Goal: Task Accomplishment & Management: Complete application form

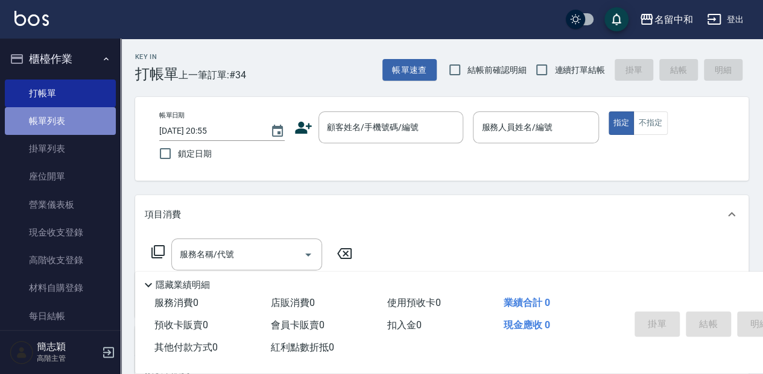
click at [67, 115] on link "帳單列表" at bounding box center [60, 121] width 111 height 28
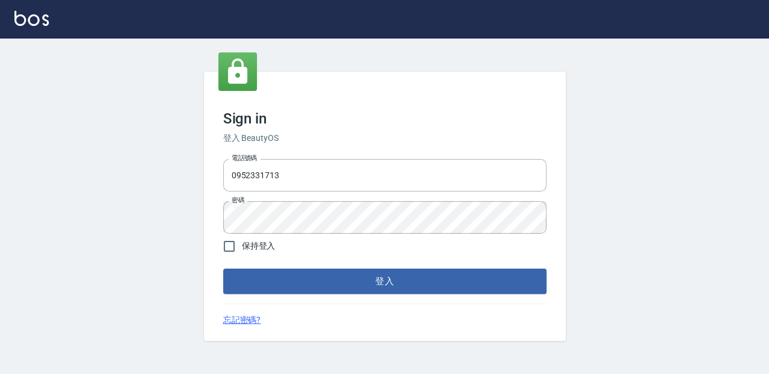
click at [374, 281] on button "登入" at bounding box center [384, 281] width 323 height 25
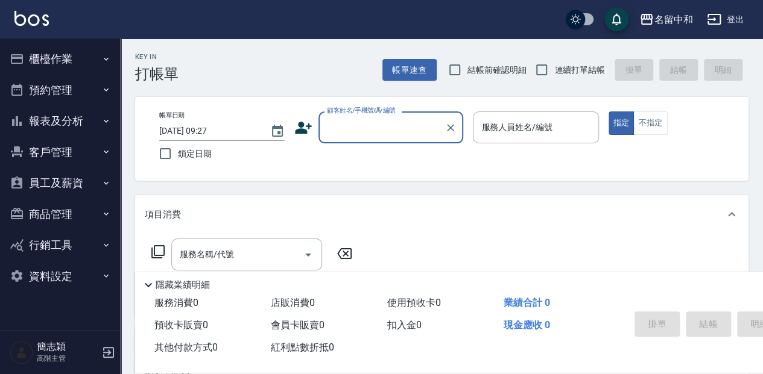
click at [362, 132] on input "顧客姓名/手機號碼/編號" at bounding box center [382, 127] width 116 height 21
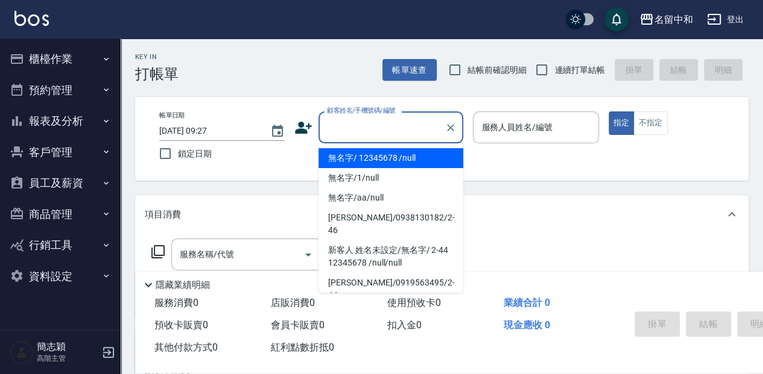
click at [427, 159] on li "無名字/ 12345678 /null" at bounding box center [390, 158] width 145 height 20
type input "無名字/ 12345678 /null"
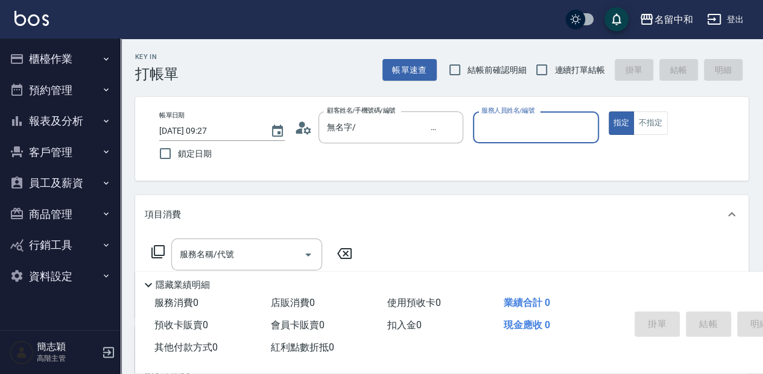
click at [542, 134] on input "服務人員姓名/編號" at bounding box center [535, 127] width 115 height 21
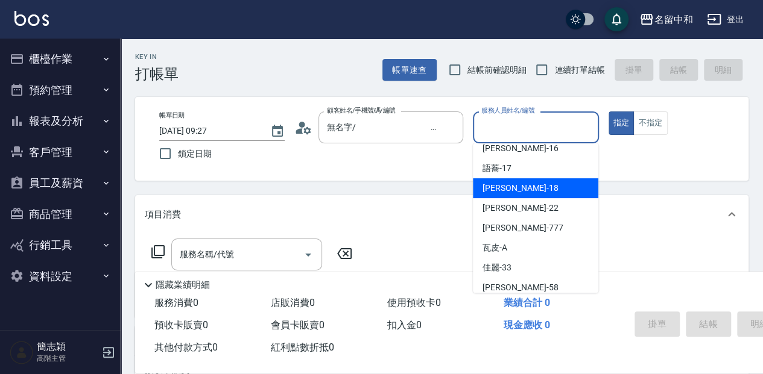
scroll to position [218, 0]
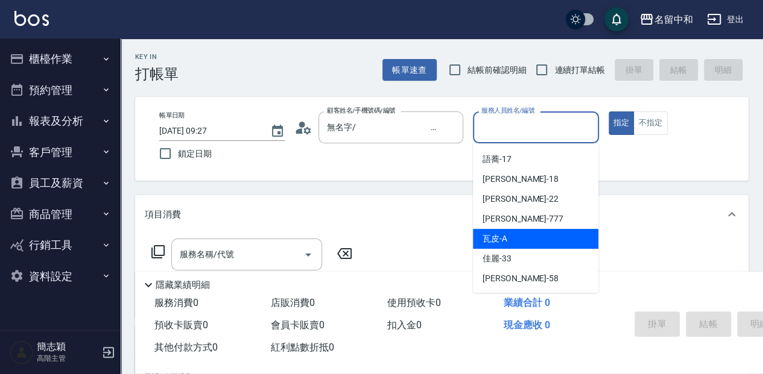
click at [520, 238] on div "瓦皮 -A" at bounding box center [535, 239] width 125 height 20
type input "瓦皮-A"
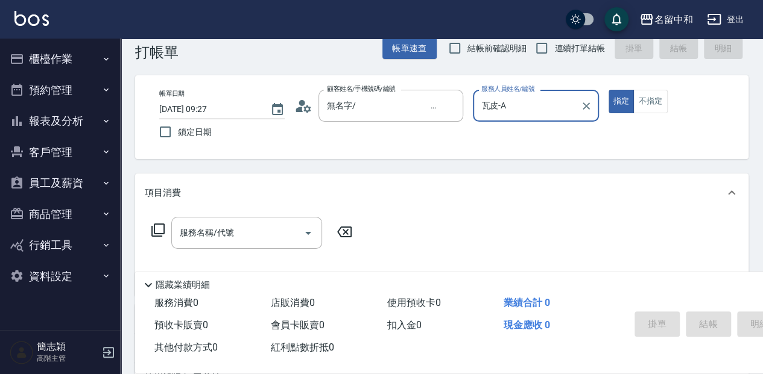
scroll to position [40, 0]
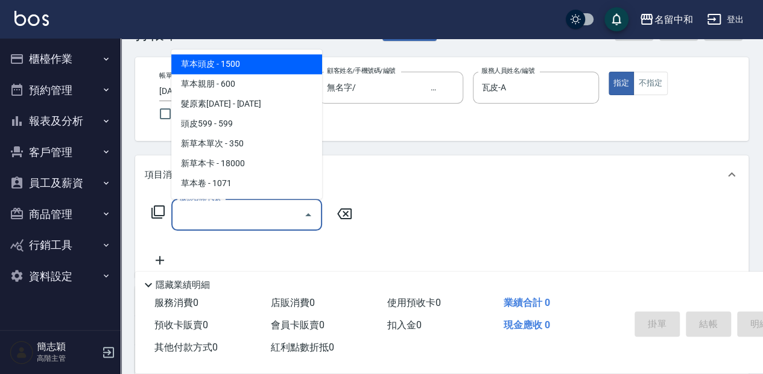
click at [207, 210] on div "服務名稱/代號 服務名稱/代號" at bounding box center [246, 215] width 151 height 32
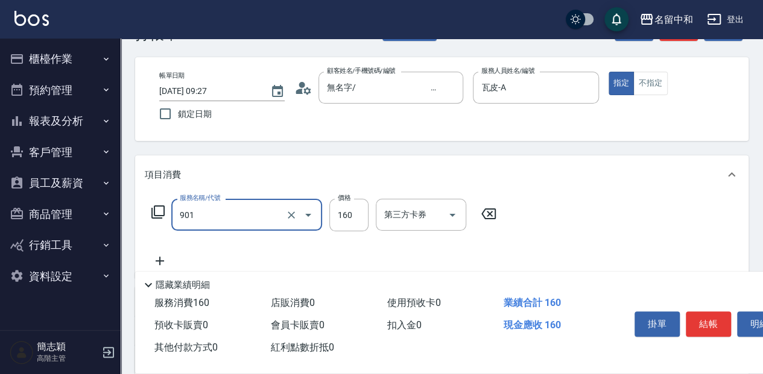
type input "修手(901)"
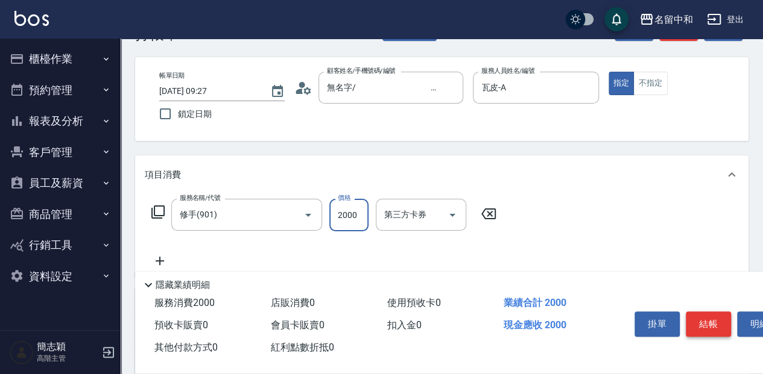
type input "2000"
click at [707, 320] on button "結帳" at bounding box center [707, 324] width 45 height 25
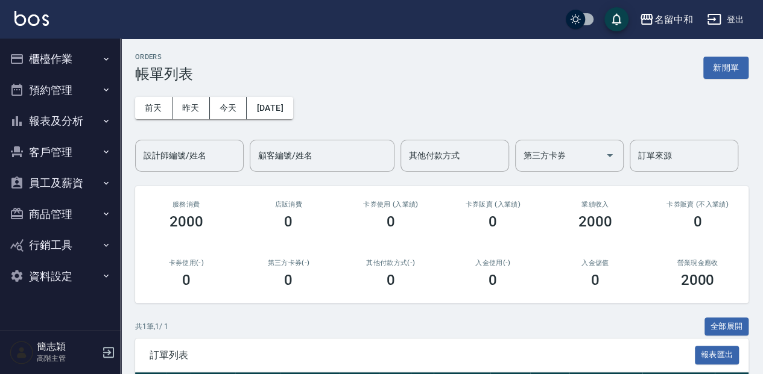
click at [47, 58] on button "櫃檯作業" at bounding box center [60, 58] width 111 height 31
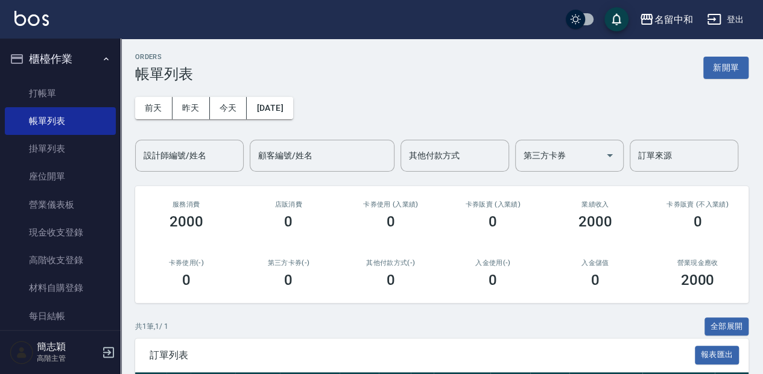
drag, startPoint x: 61, startPoint y: 92, endPoint x: 166, endPoint y: 121, distance: 109.0
click at [61, 92] on link "打帳單" at bounding box center [60, 94] width 111 height 28
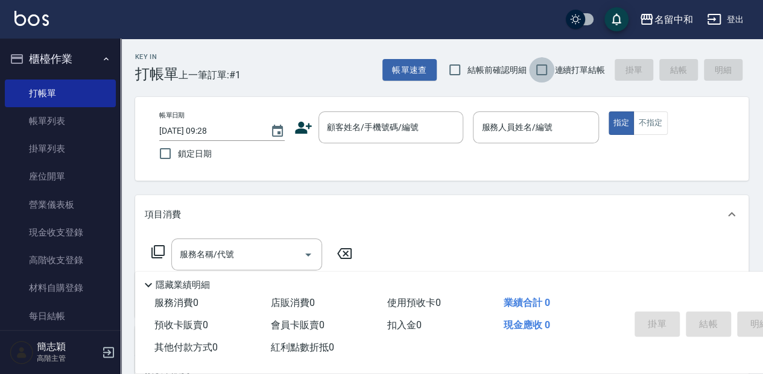
click at [543, 69] on input "連續打單結帳" at bounding box center [541, 69] width 25 height 25
checkbox input "true"
click at [344, 131] on input "顧客姓名/手機號碼/編號" at bounding box center [382, 127] width 116 height 21
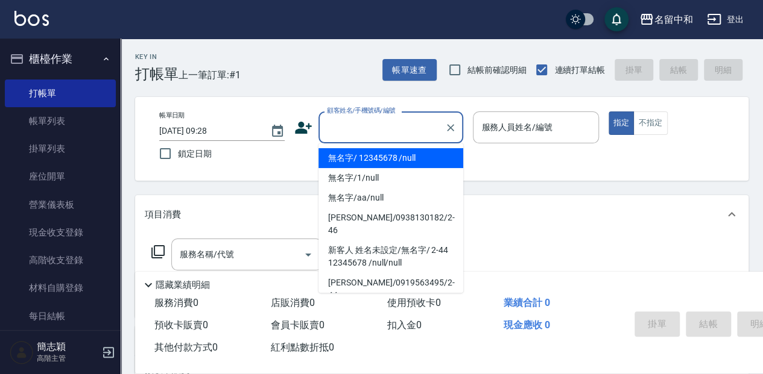
click at [402, 156] on li "無名字/ 12345678 /null" at bounding box center [390, 158] width 145 height 20
type input "無名字/ 12345678 /null"
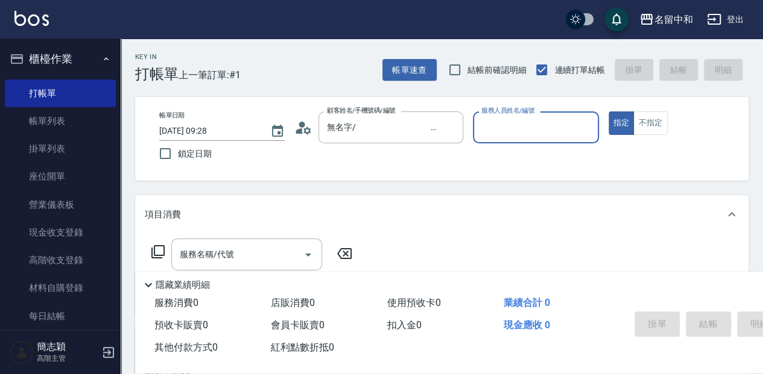
click at [495, 126] on input "服務人員姓名/編號" at bounding box center [535, 127] width 115 height 21
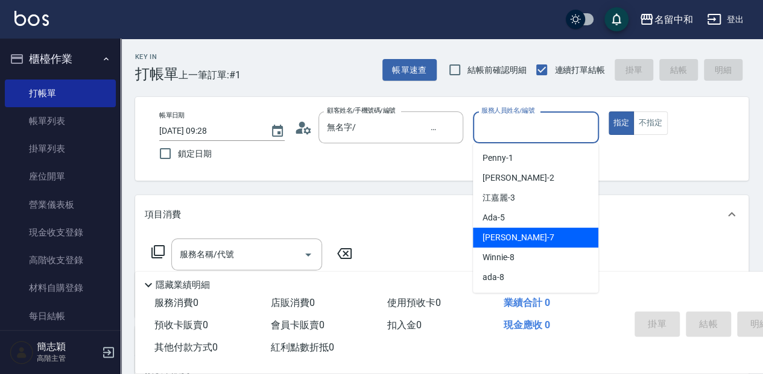
click at [515, 239] on span "[PERSON_NAME] -7" at bounding box center [517, 237] width 71 height 13
type input "[PERSON_NAME]-7"
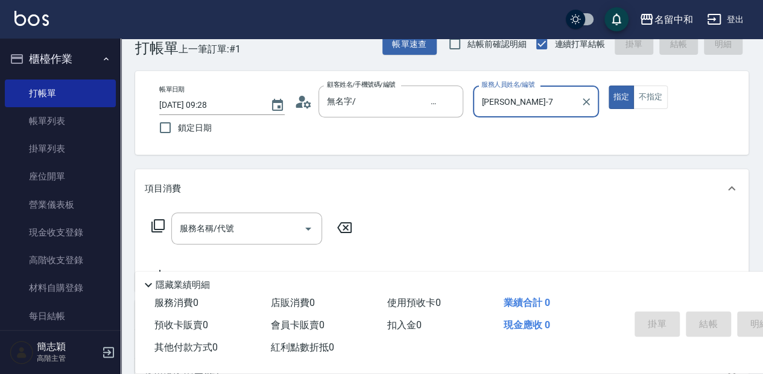
scroll to position [40, 0]
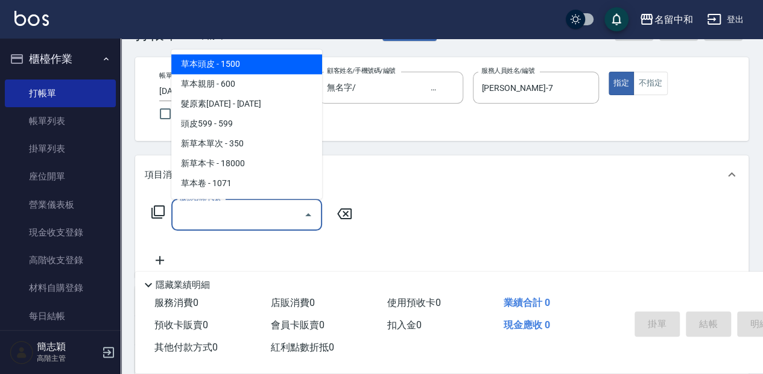
click at [205, 218] on input "服務名稱/代號" at bounding box center [238, 214] width 122 height 21
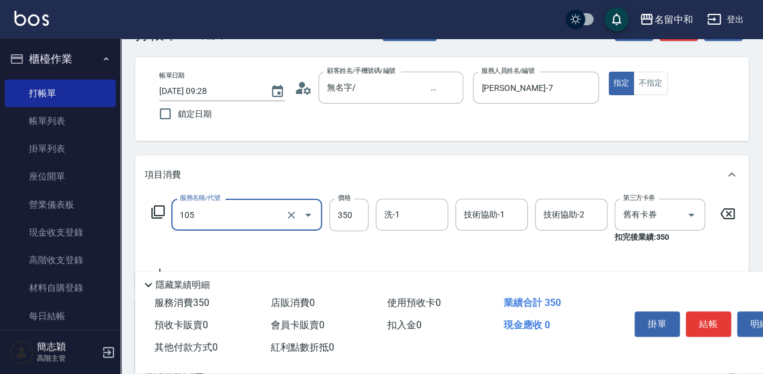
type input "新草本單次(105)"
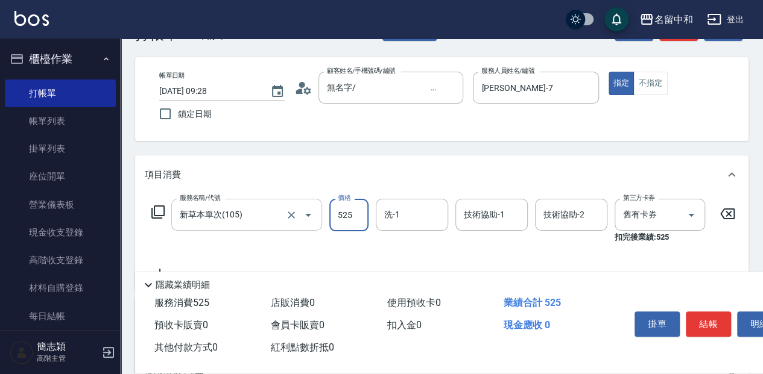
type input "525"
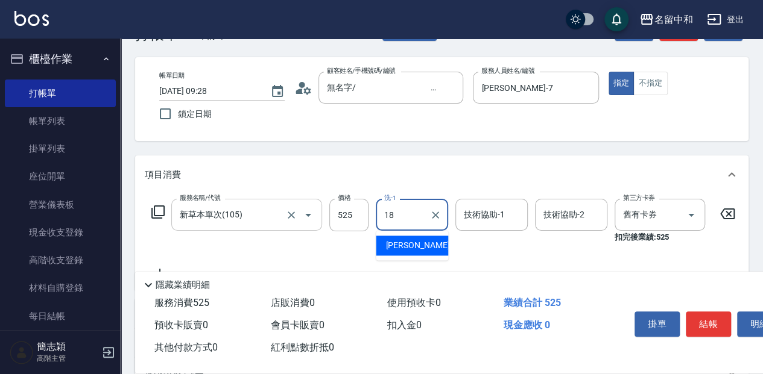
type input "[PERSON_NAME]-18"
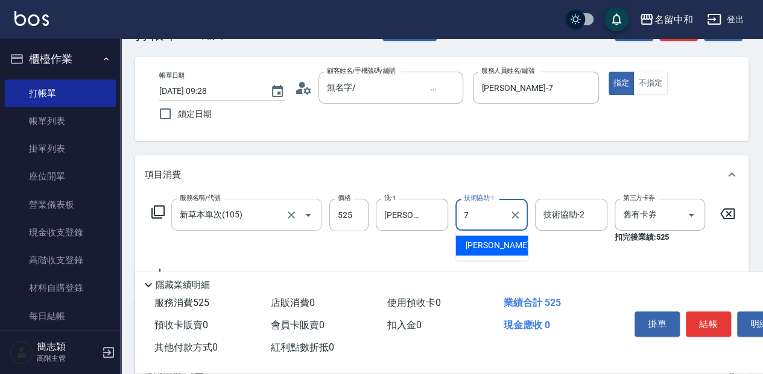
type input "[PERSON_NAME]-7"
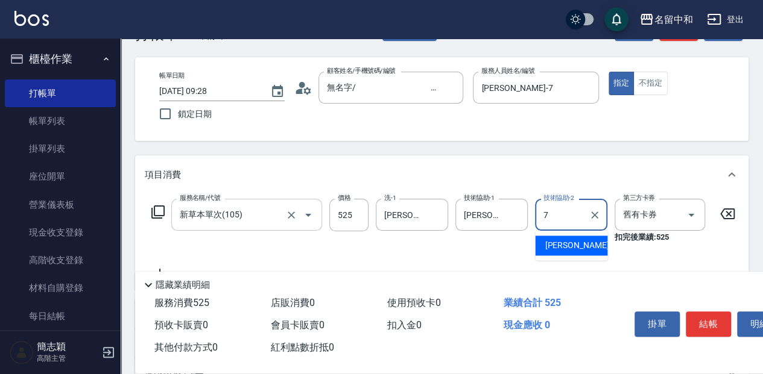
type input "[PERSON_NAME]-7"
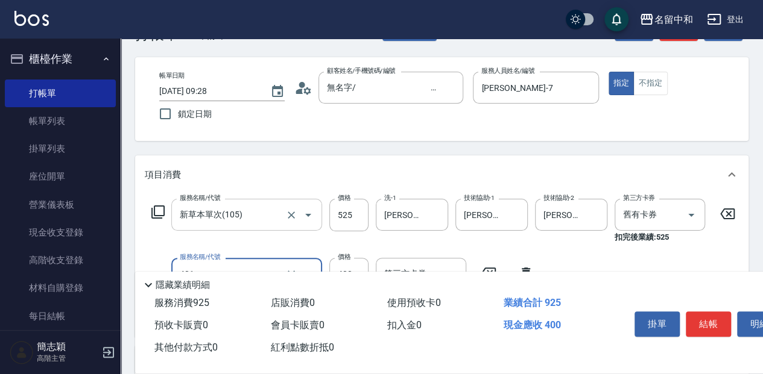
type input "剪髮(400)(401)"
type input "450"
click at [712, 320] on button "結帳" at bounding box center [707, 324] width 45 height 25
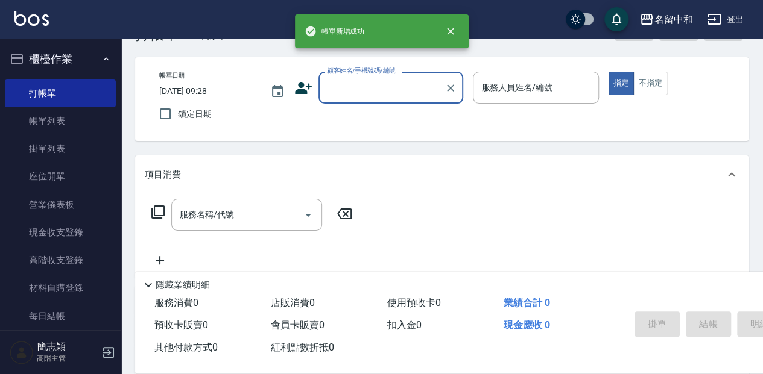
scroll to position [0, 0]
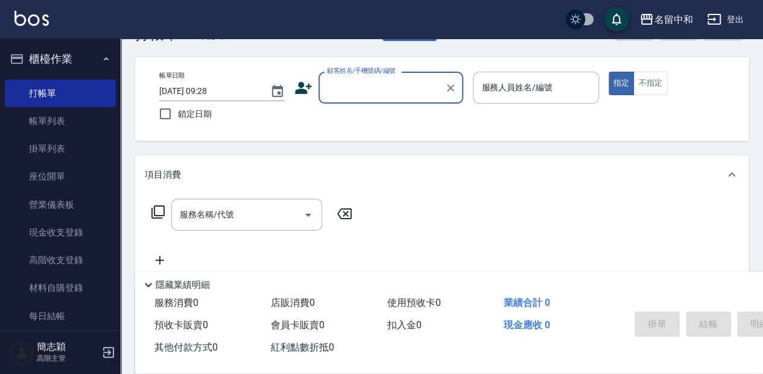
click at [353, 79] on input "顧客姓名/手機號碼/編號" at bounding box center [382, 87] width 116 height 21
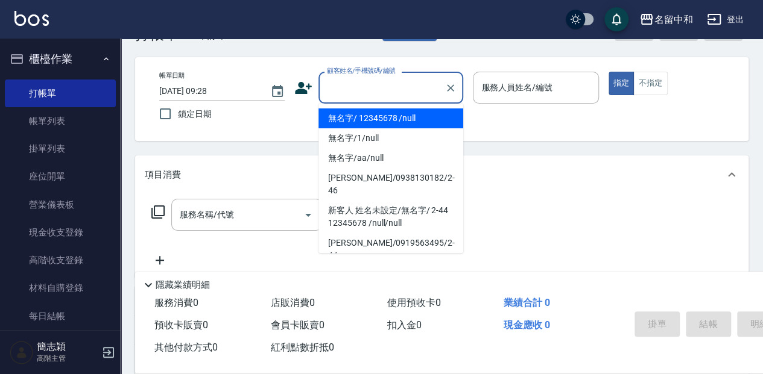
click at [365, 118] on li "無名字/ 12345678 /null" at bounding box center [390, 119] width 145 height 20
type input "無名字/ 12345678 /null"
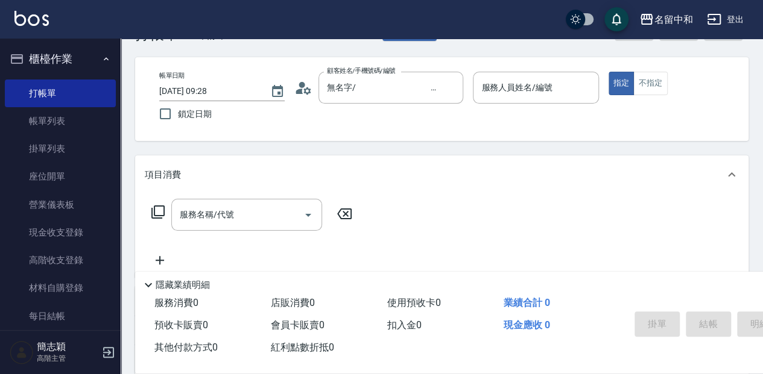
click at [546, 109] on p at bounding box center [535, 110] width 125 height 13
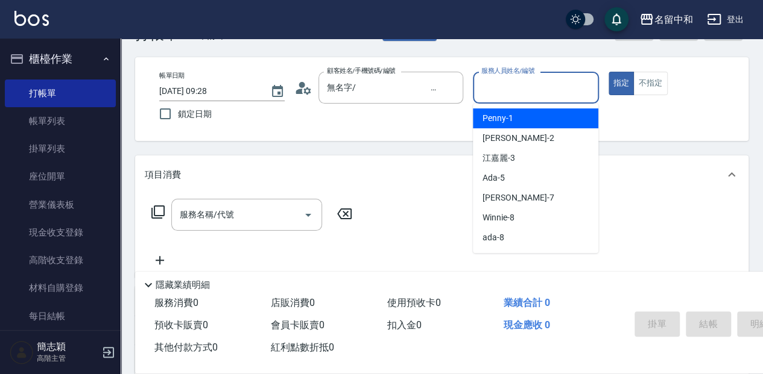
click at [517, 84] on input "服務人員姓名/編號" at bounding box center [535, 87] width 115 height 21
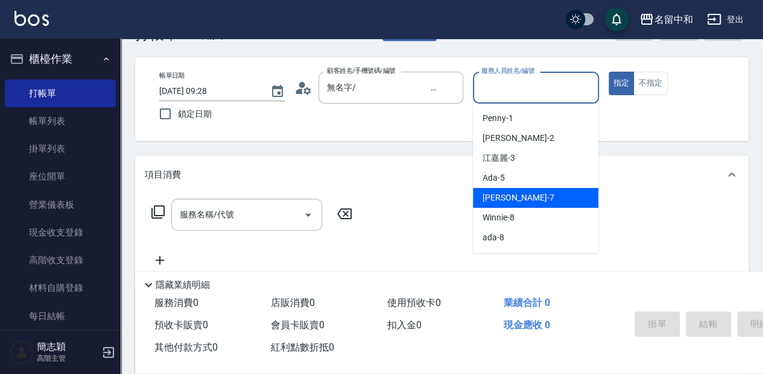
click at [516, 203] on span "[PERSON_NAME] -7" at bounding box center [517, 198] width 71 height 13
type input "[PERSON_NAME]-7"
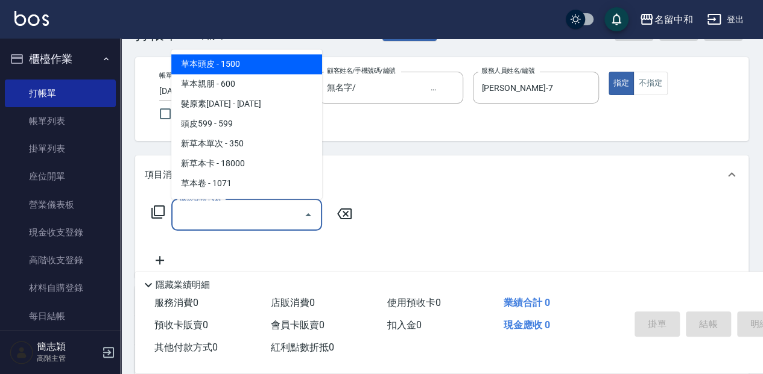
click at [252, 220] on input "服務名稱/代號" at bounding box center [238, 214] width 122 height 21
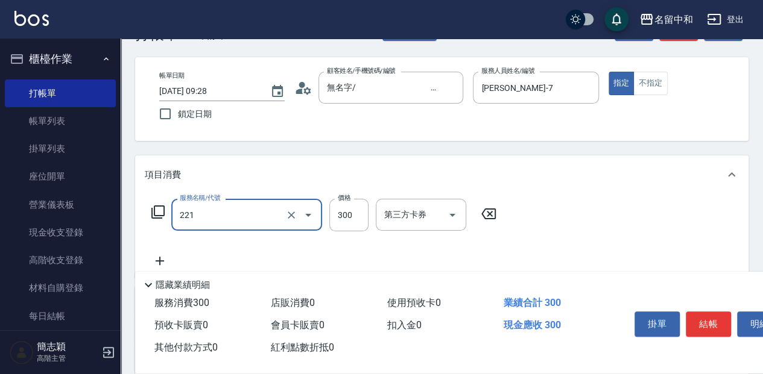
type input "洗髮300(221)"
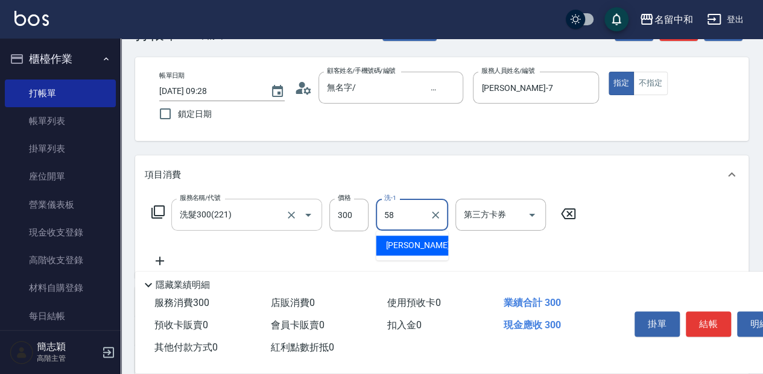
type input "[PERSON_NAME]-58"
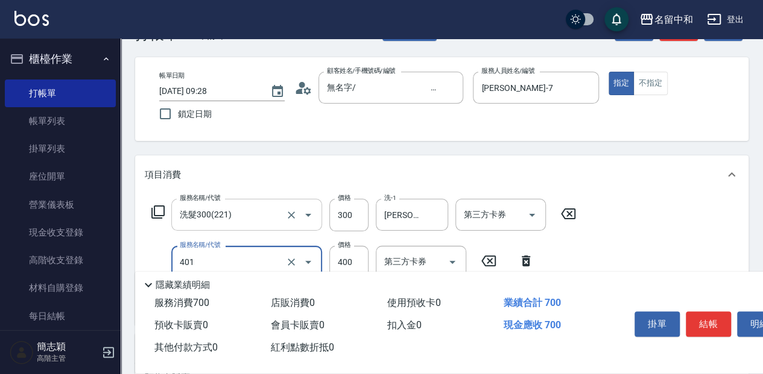
type input "剪髮(400)(401)"
type input "450"
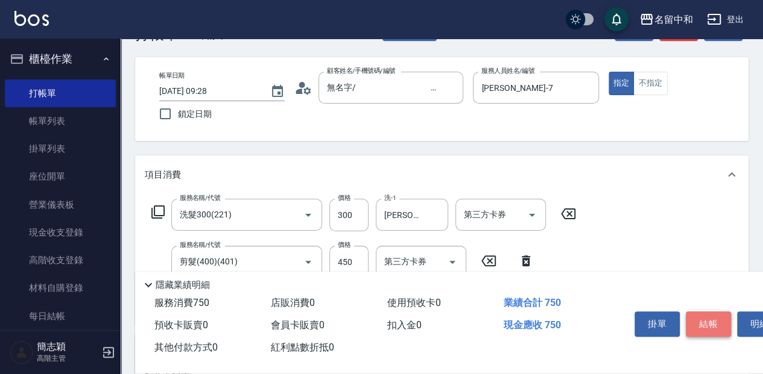
click at [713, 315] on button "結帳" at bounding box center [707, 324] width 45 height 25
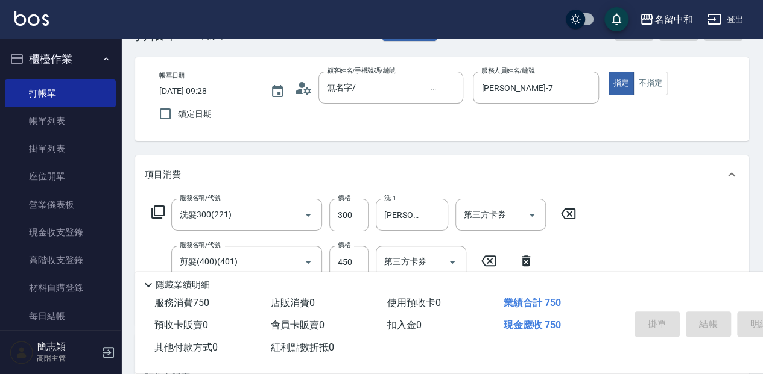
type input "[DATE] 09:29"
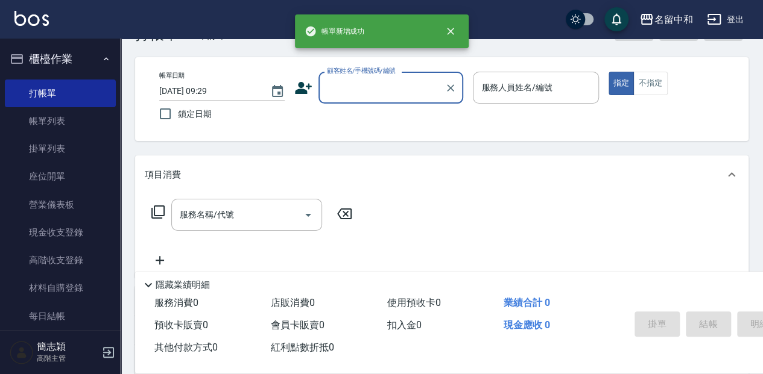
drag, startPoint x: 356, startPoint y: 90, endPoint x: 345, endPoint y: 101, distance: 15.3
click at [354, 90] on input "顧客姓名/手機號碼/編號" at bounding box center [382, 87] width 116 height 21
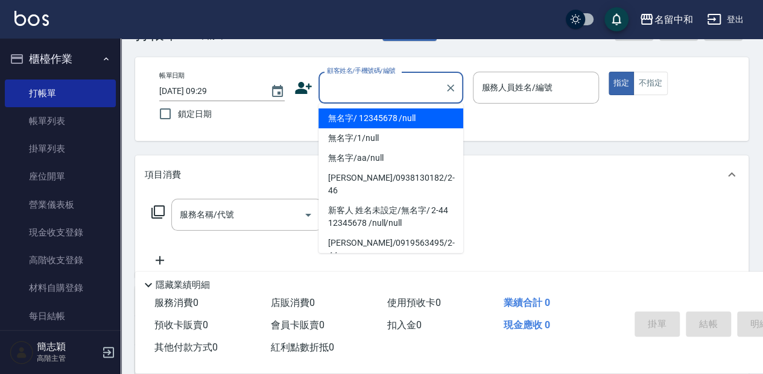
drag, startPoint x: 339, startPoint y: 115, endPoint x: 477, endPoint y: 72, distance: 144.4
click at [340, 115] on li "無名字/ 12345678 /null" at bounding box center [390, 119] width 145 height 20
type input "無名字/ 12345678 /null"
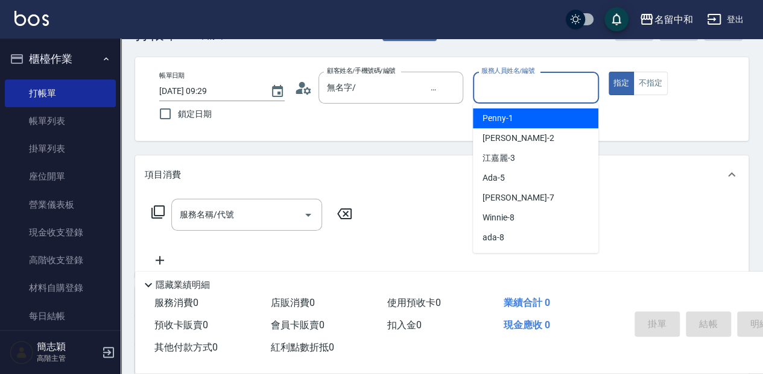
drag, startPoint x: 483, startPoint y: 86, endPoint x: 486, endPoint y: 124, distance: 38.7
click at [482, 87] on input "服務人員姓名/編號" at bounding box center [535, 87] width 115 height 21
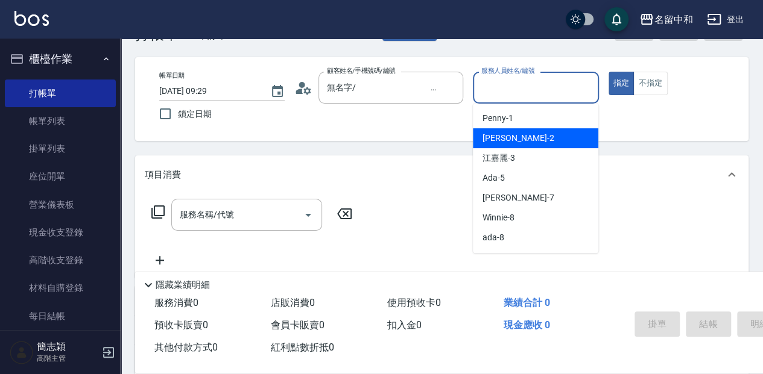
click at [502, 133] on span "[PERSON_NAME] -2" at bounding box center [517, 138] width 71 height 13
type input "[PERSON_NAME]-2"
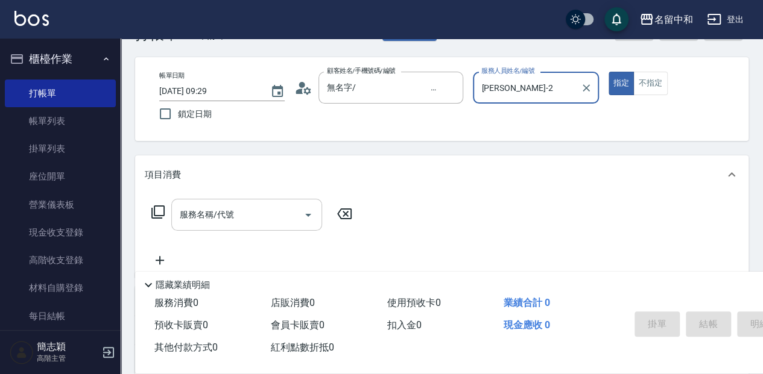
click at [269, 224] on input "服務名稱/代號" at bounding box center [238, 214] width 122 height 21
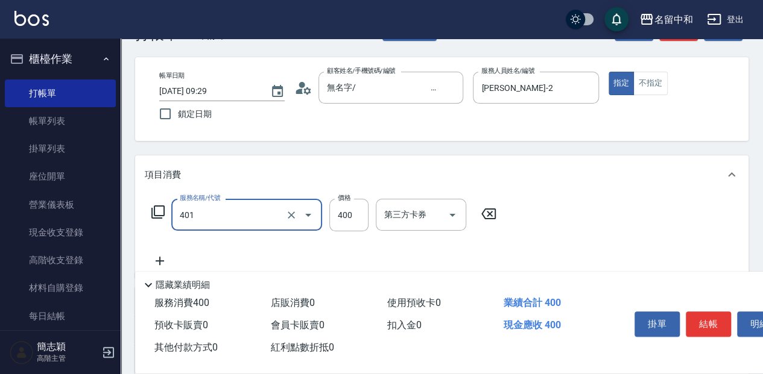
type input "剪髮(400)(401)"
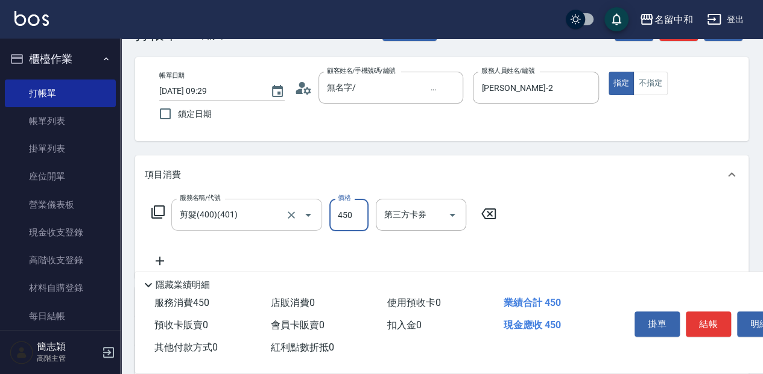
type input "450"
click at [696, 317] on button "結帳" at bounding box center [707, 324] width 45 height 25
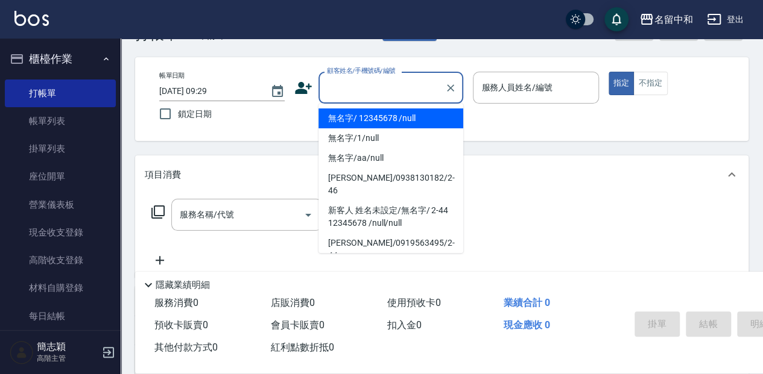
click at [345, 81] on input "顧客姓名/手機號碼/編號" at bounding box center [382, 87] width 116 height 21
click at [367, 125] on li "無名字/ 12345678 /null" at bounding box center [390, 119] width 145 height 20
type input "無名字/ 12345678 /null"
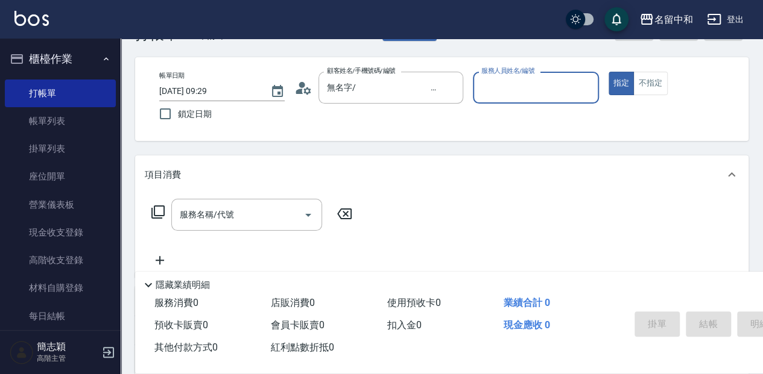
click at [487, 95] on input "服務人員姓名/編號" at bounding box center [535, 87] width 115 height 21
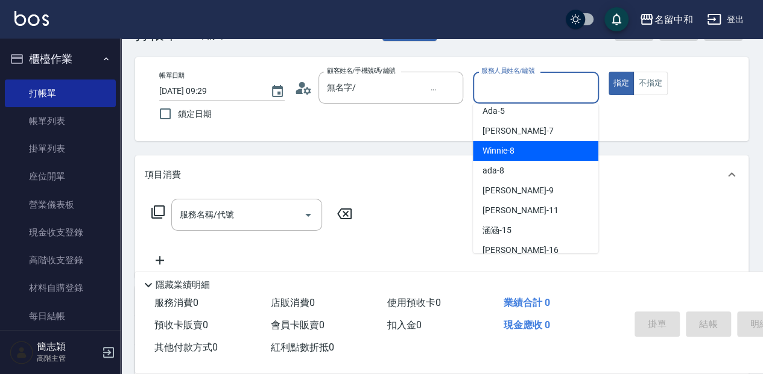
scroll to position [80, 0]
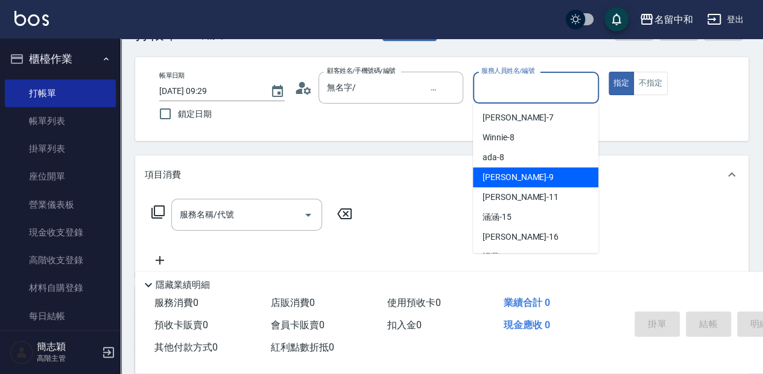
click at [525, 178] on div "[PERSON_NAME] -9" at bounding box center [535, 178] width 125 height 20
type input "[PERSON_NAME]-9"
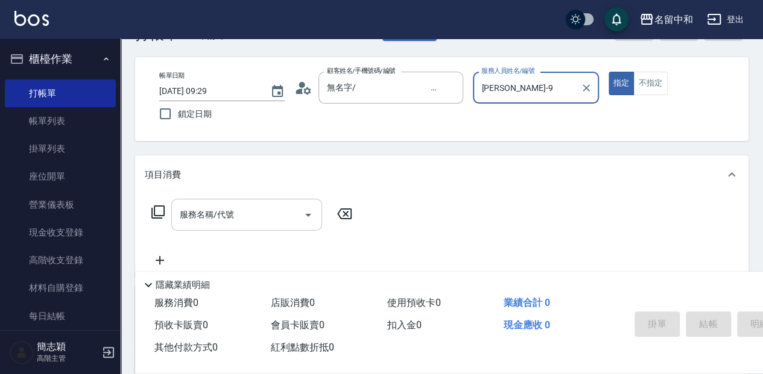
drag, startPoint x: 269, startPoint y: 216, endPoint x: 329, endPoint y: 194, distance: 64.1
click at [270, 216] on input "服務名稱/代號" at bounding box center [238, 214] width 122 height 21
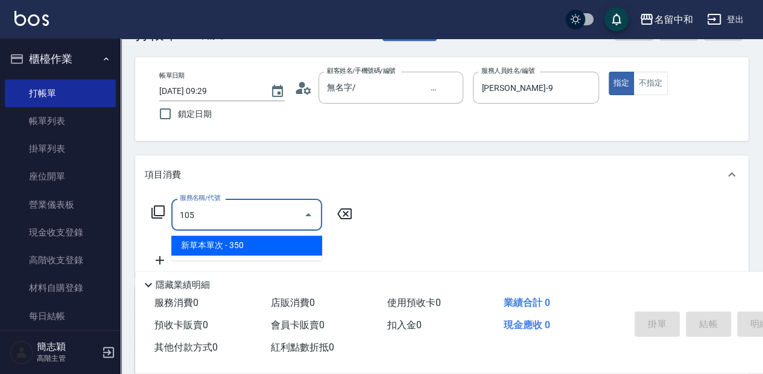
type input "新草本單次(105)"
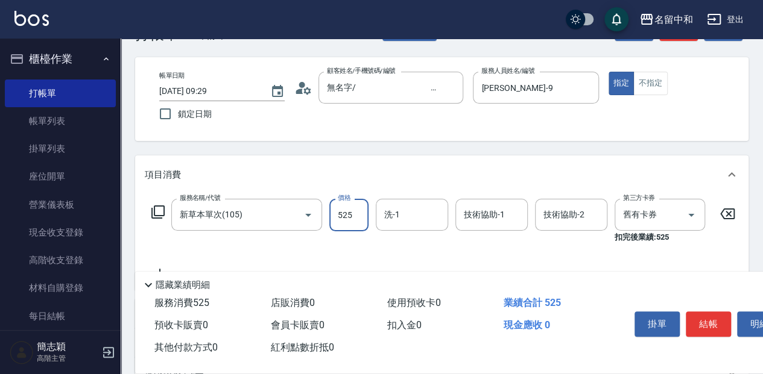
type input "525"
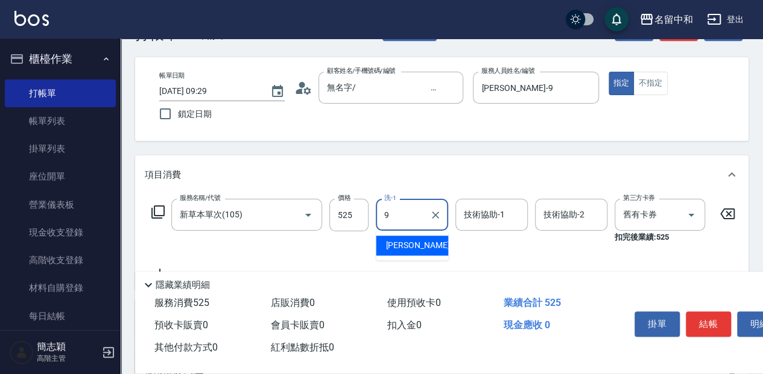
type input "[PERSON_NAME]-9"
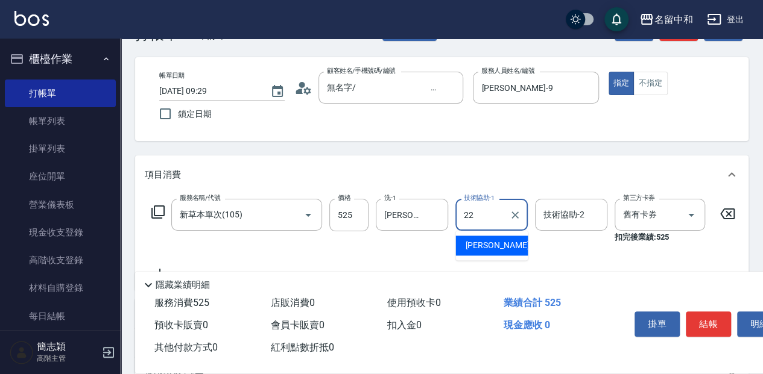
type input "品絜-22"
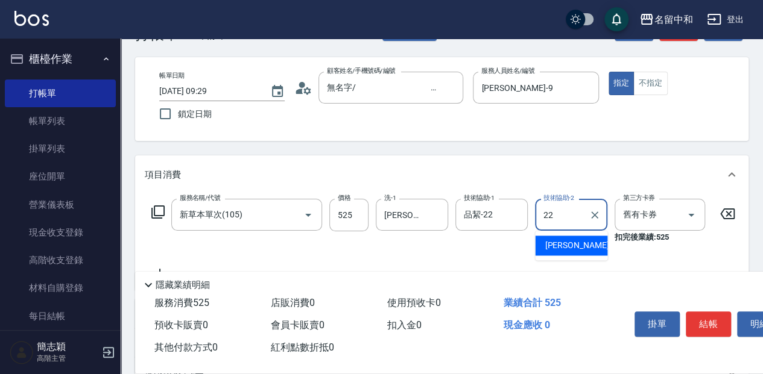
type input "品絜-22"
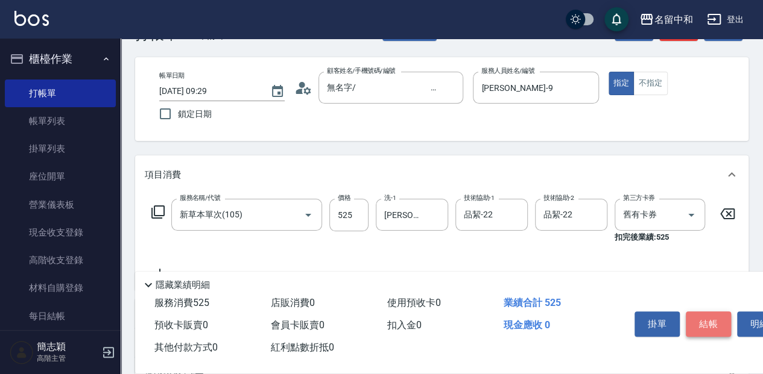
click at [698, 317] on button "結帳" at bounding box center [707, 324] width 45 height 25
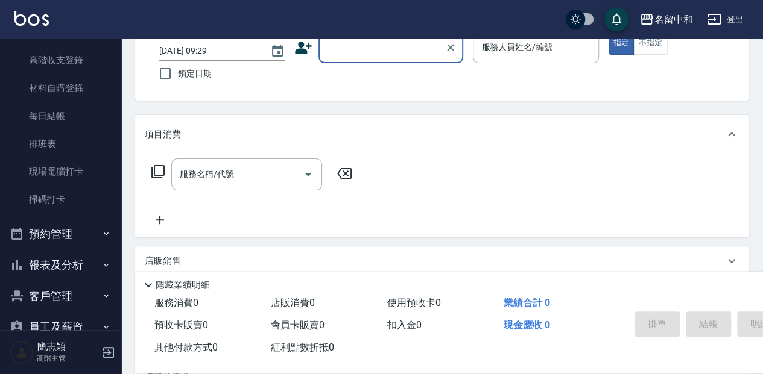
scroll to position [201, 0]
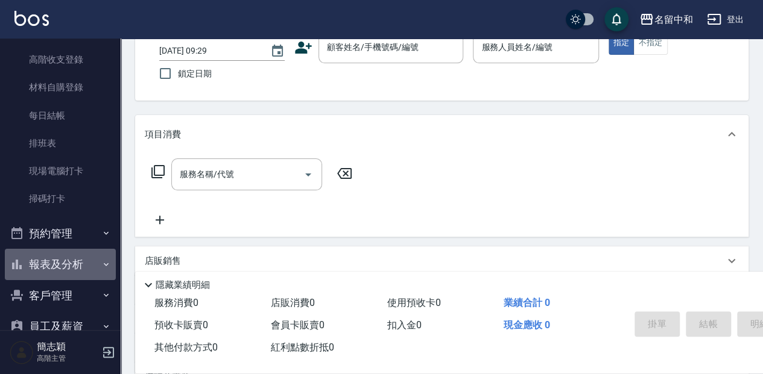
click at [68, 261] on button "報表及分析" at bounding box center [60, 264] width 111 height 31
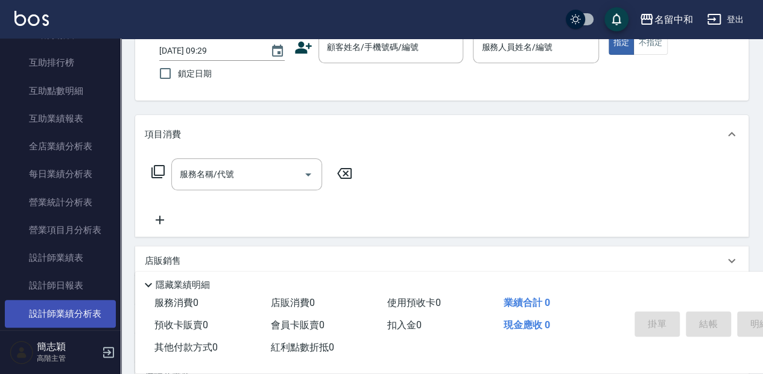
scroll to position [643, 0]
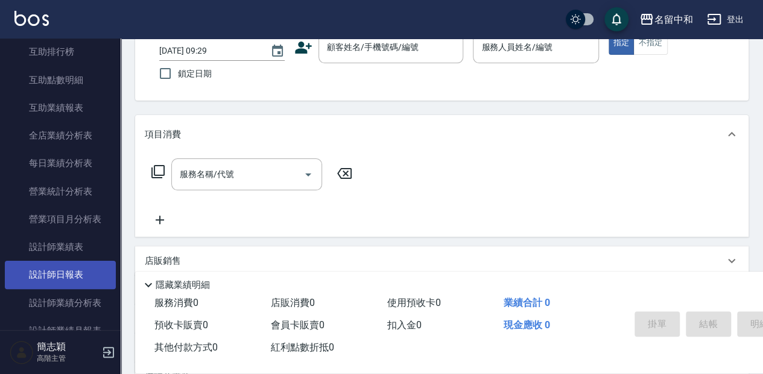
click at [82, 277] on link "設計師日報表" at bounding box center [60, 275] width 111 height 28
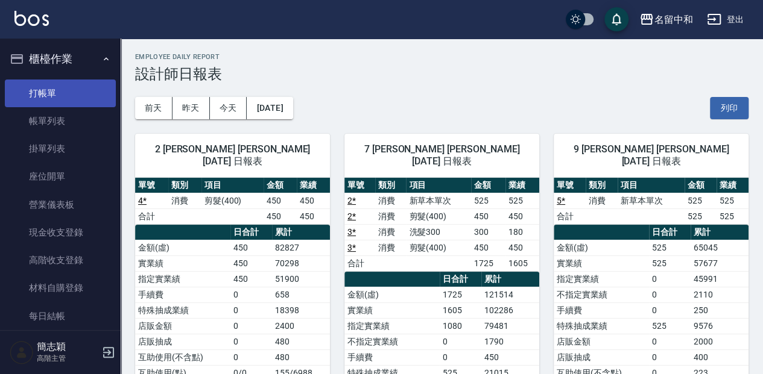
click at [51, 95] on link "打帳單" at bounding box center [60, 94] width 111 height 28
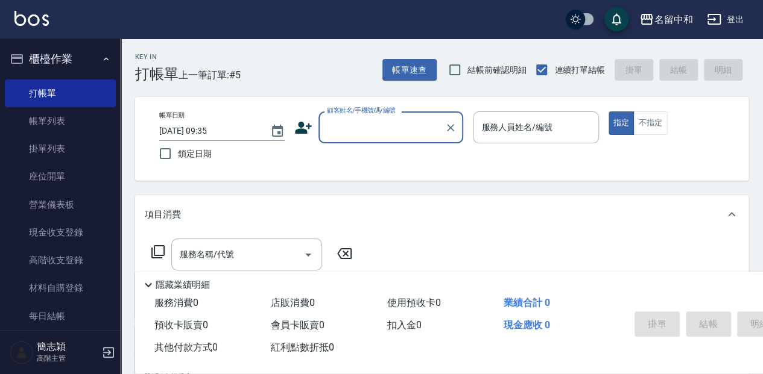
click at [354, 140] on div "顧客姓名/手機號碼/編號" at bounding box center [390, 128] width 145 height 32
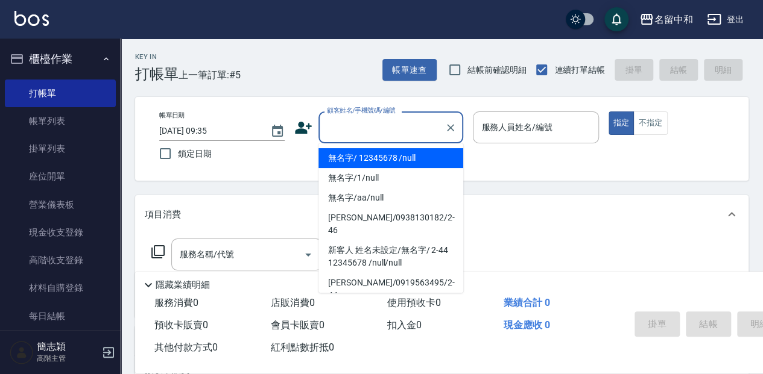
drag, startPoint x: 354, startPoint y: 155, endPoint x: 116, endPoint y: 370, distance: 320.6
click at [353, 154] on li "無名字/ 12345678 /null" at bounding box center [390, 158] width 145 height 20
type input "無名字/ 12345678 /null"
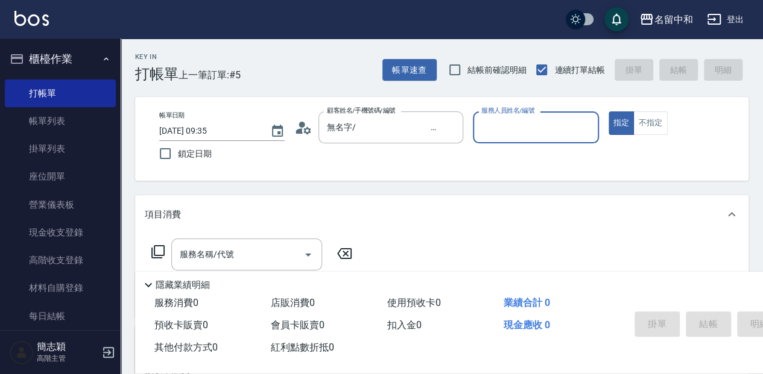
click at [568, 130] on input "服務人員姓名/編號" at bounding box center [535, 127] width 115 height 21
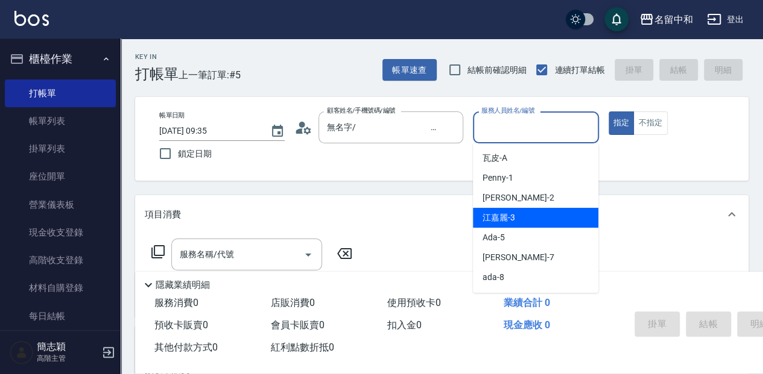
click at [559, 215] on div "[PERSON_NAME]-3" at bounding box center [535, 218] width 125 height 20
type input "江嘉麗-3"
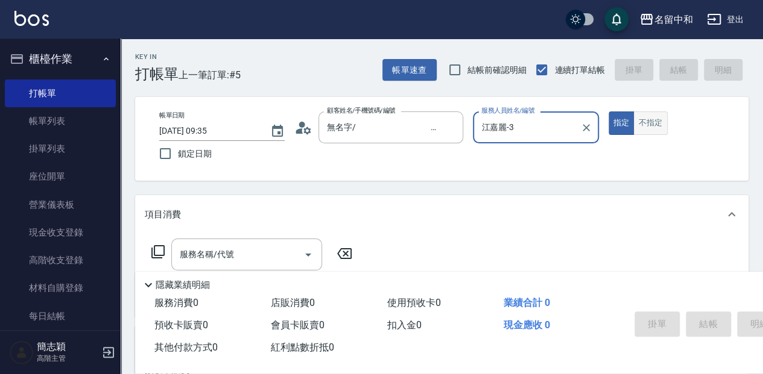
click at [650, 130] on button "不指定" at bounding box center [650, 124] width 34 height 24
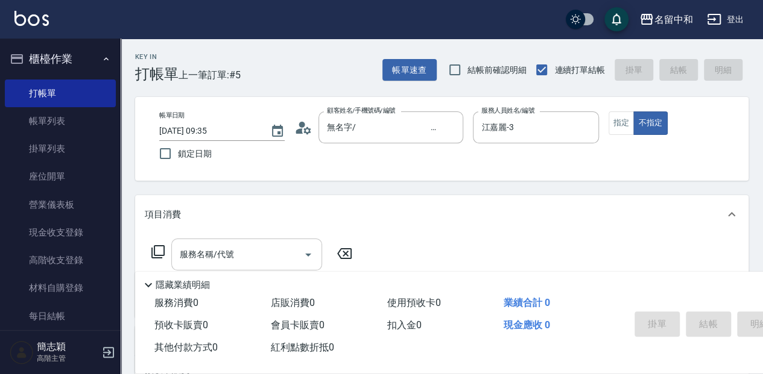
drag, startPoint x: 250, startPoint y: 256, endPoint x: 272, endPoint y: 254, distance: 22.4
click at [251, 256] on input "服務名稱/代號" at bounding box center [238, 254] width 122 height 21
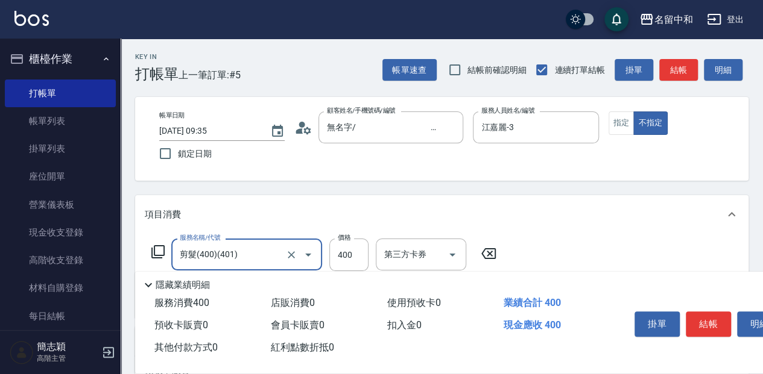
type input "剪髮(400)(401)"
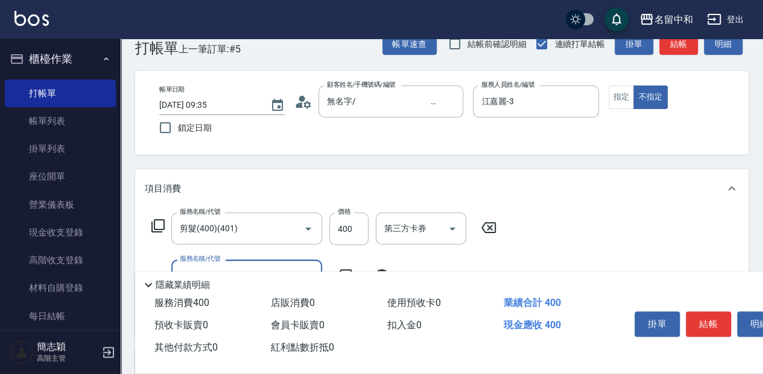
scroll to position [40, 0]
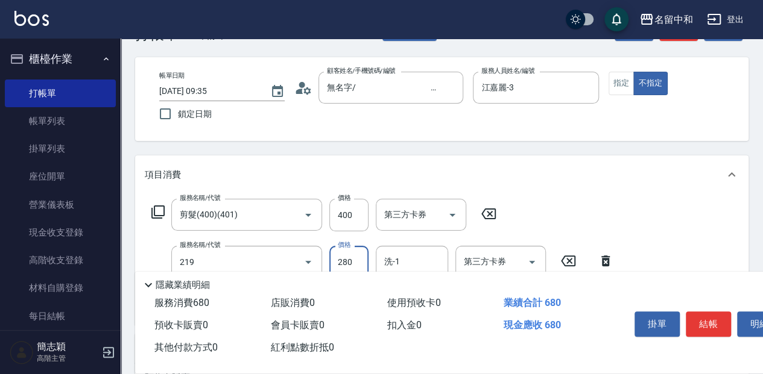
type input "洗髮280(219)"
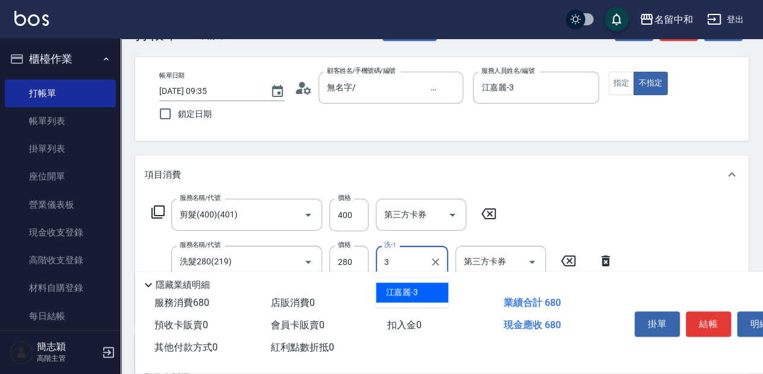
type input "江嘉麗-3"
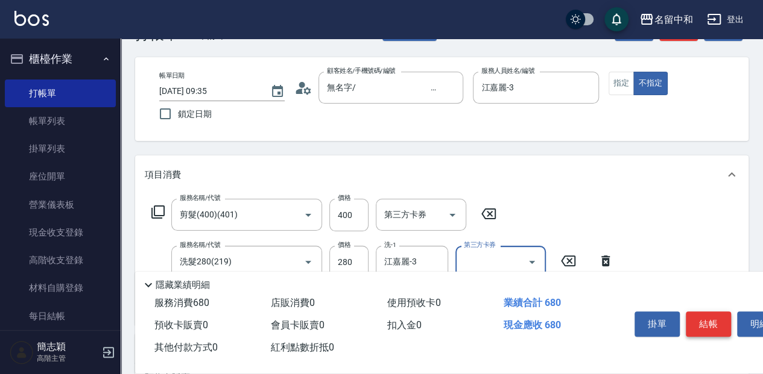
click at [711, 322] on button "結帳" at bounding box center [707, 324] width 45 height 25
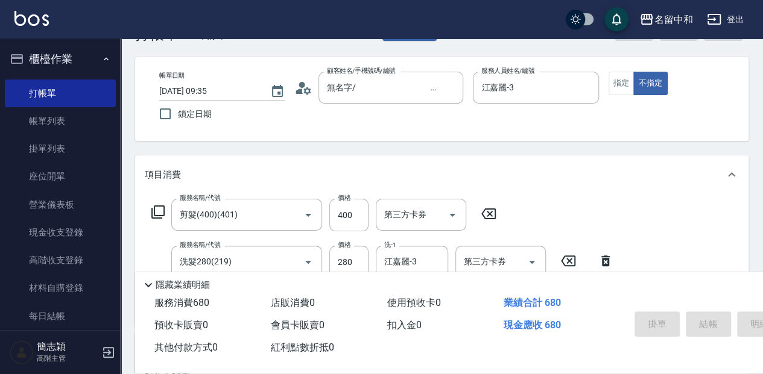
type input "[DATE] 10:40"
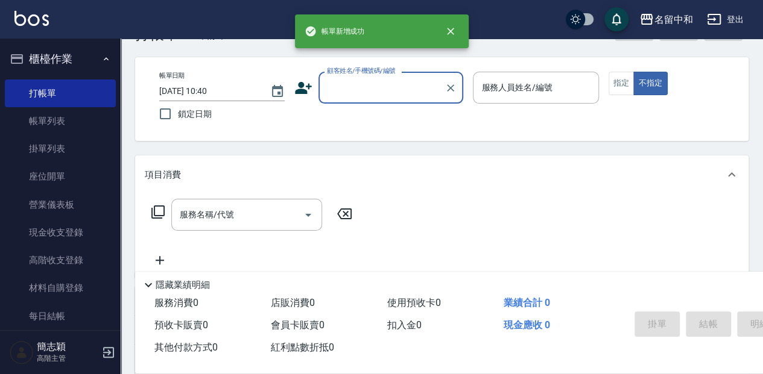
scroll to position [0, 0]
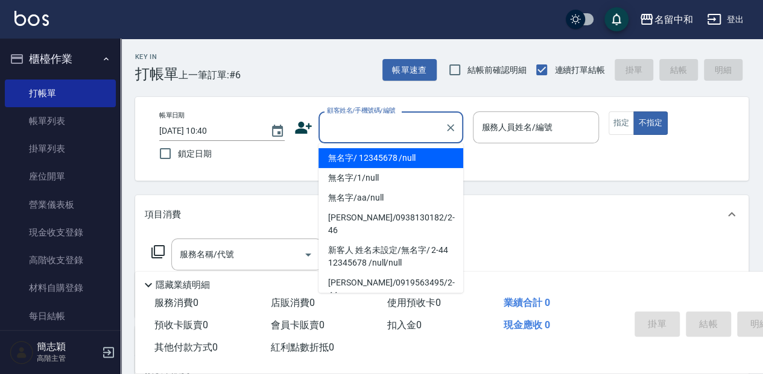
type input "無名字/ 12345678 /null"
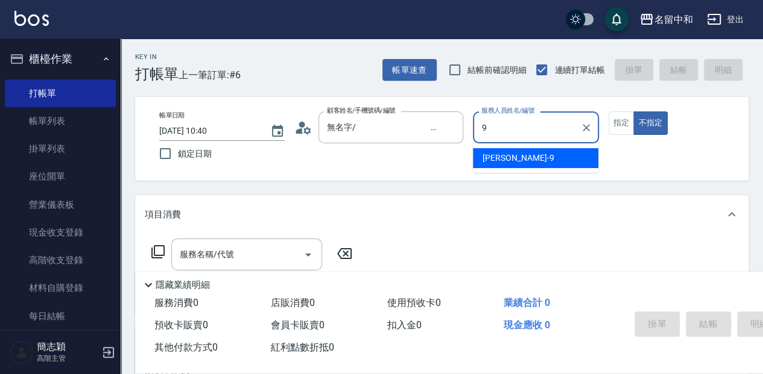
type input "[PERSON_NAME]-9"
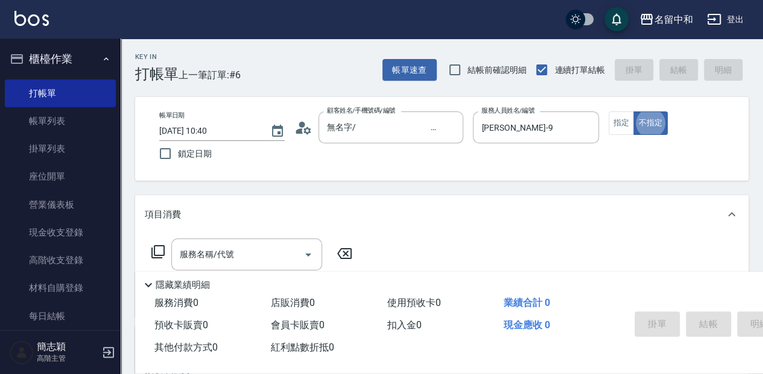
type button "false"
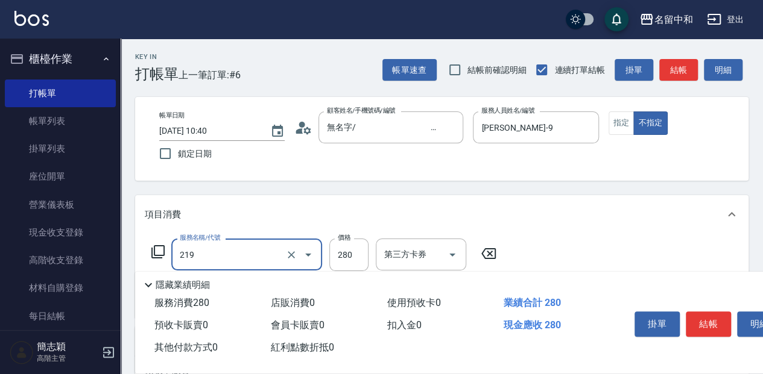
type input "洗髮280(219)"
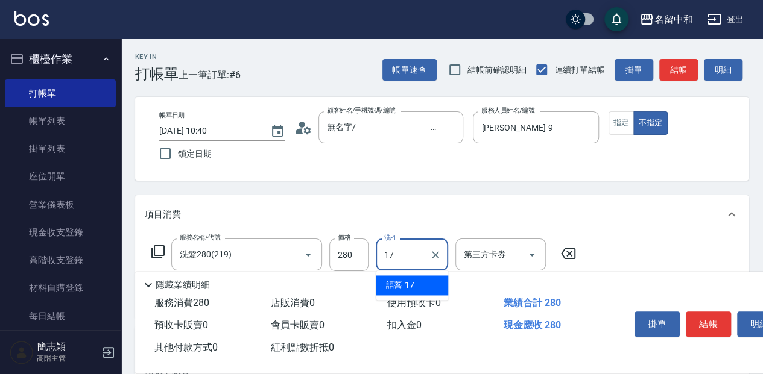
type input "語蕎-17"
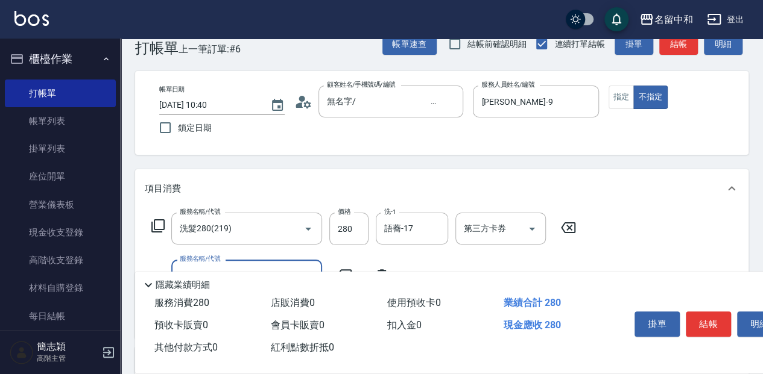
scroll to position [40, 0]
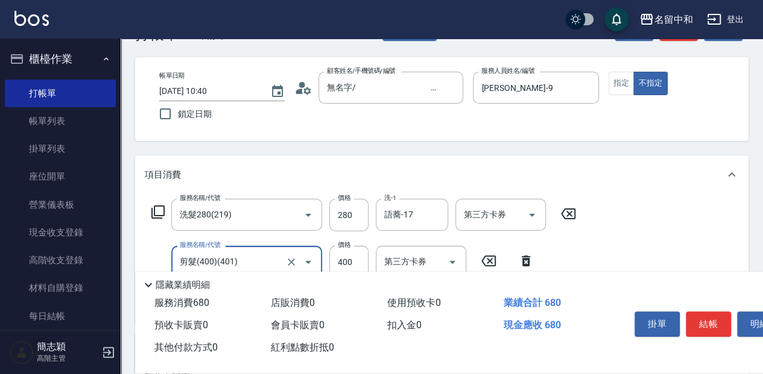
type input "剪髮(400)(401)"
type input "350"
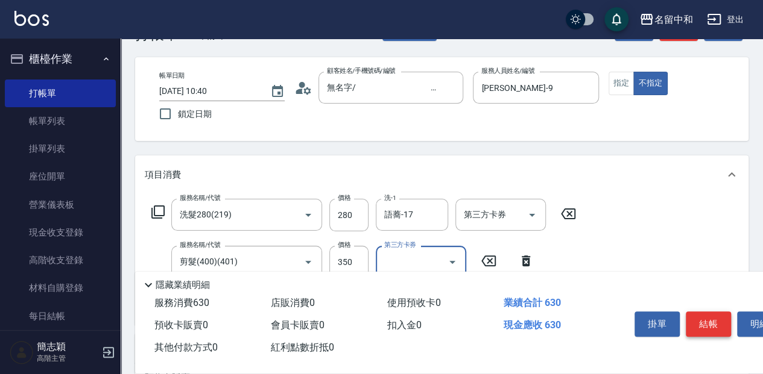
click at [702, 318] on button "結帳" at bounding box center [707, 324] width 45 height 25
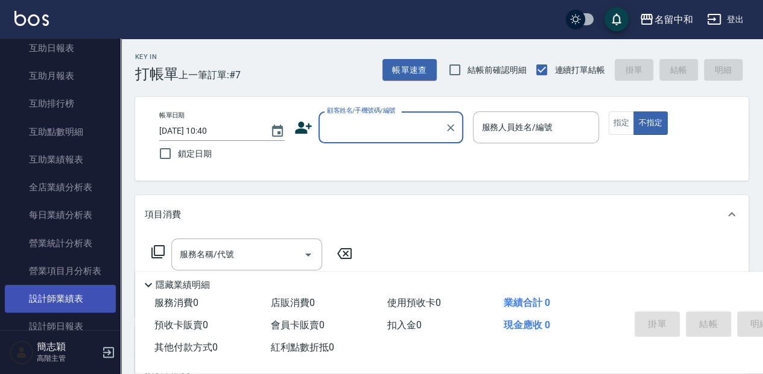
scroll to position [603, 0]
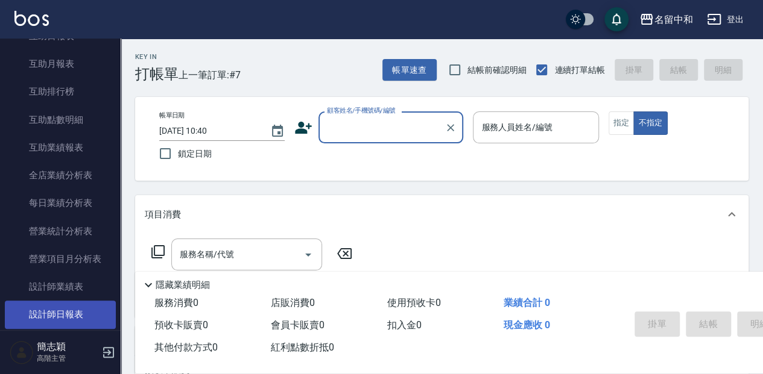
click at [74, 311] on link "設計師日報表" at bounding box center [60, 315] width 111 height 28
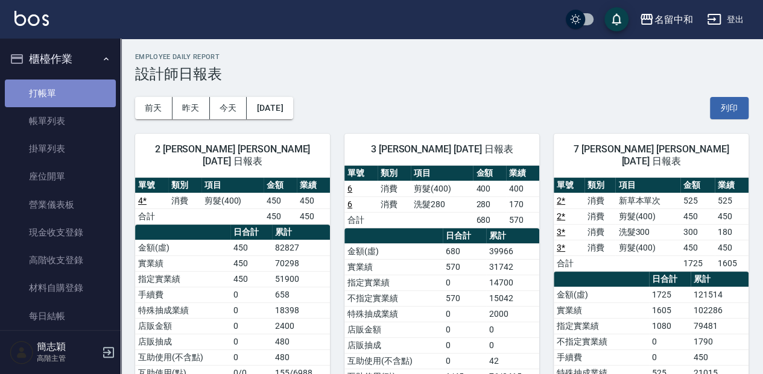
click at [104, 90] on link "打帳單" at bounding box center [60, 94] width 111 height 28
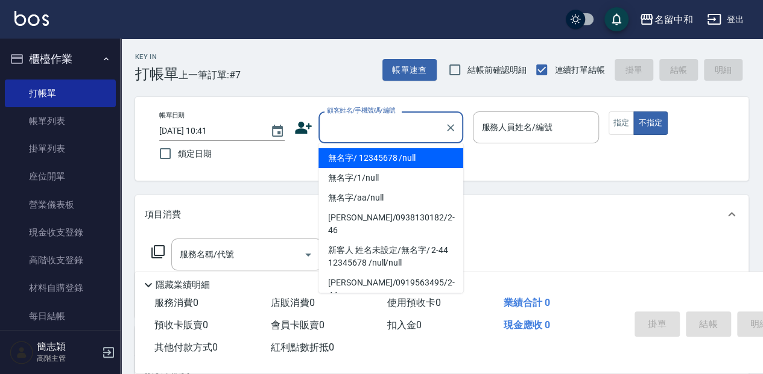
click at [367, 129] on input "顧客姓名/手機號碼/編號" at bounding box center [382, 127] width 116 height 21
click at [370, 154] on li "無名字/ 12345678 /null" at bounding box center [390, 158] width 145 height 20
type input "無名字/ 12345678 /null"
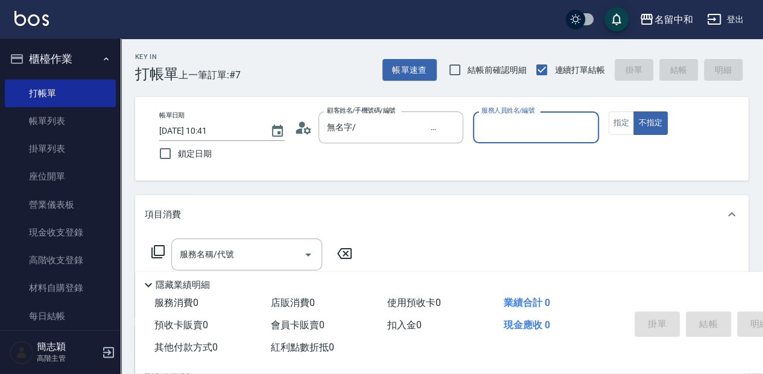
click at [526, 133] on input "服務人員姓名/編號" at bounding box center [535, 127] width 115 height 21
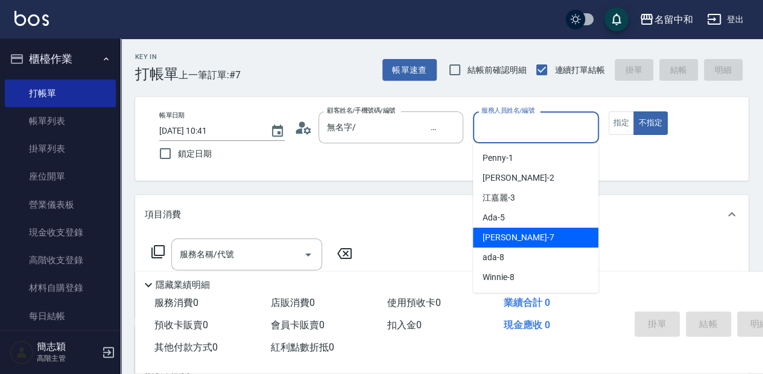
drag, startPoint x: 520, startPoint y: 238, endPoint x: 502, endPoint y: 234, distance: 17.9
click at [520, 238] on div "[PERSON_NAME] -7" at bounding box center [535, 238] width 125 height 20
type input "[PERSON_NAME]-7"
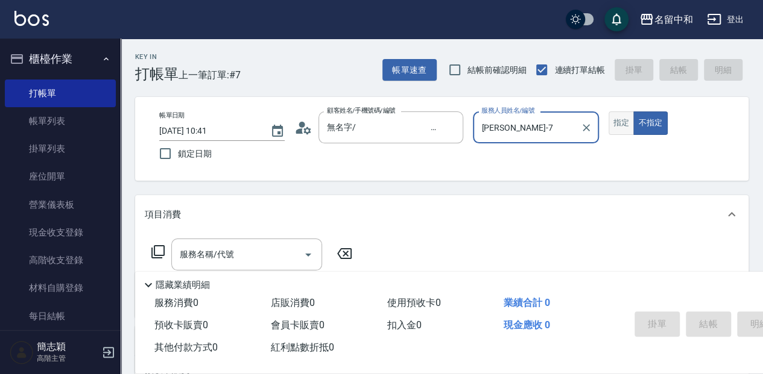
click at [613, 115] on button "指定" at bounding box center [621, 124] width 26 height 24
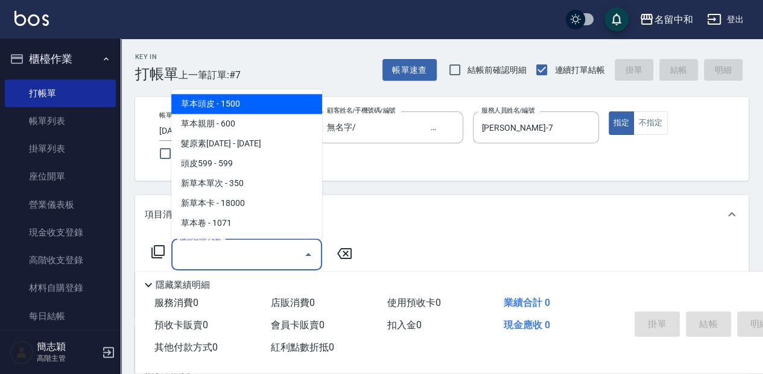
click at [256, 253] on input "服務名稱/代號" at bounding box center [238, 254] width 122 height 21
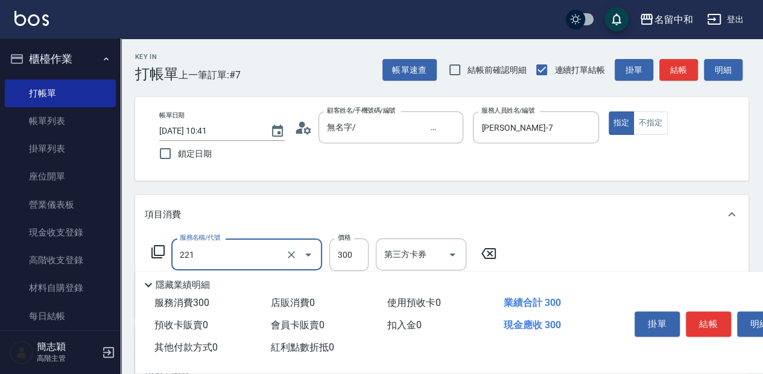
type input "洗髮300(221)"
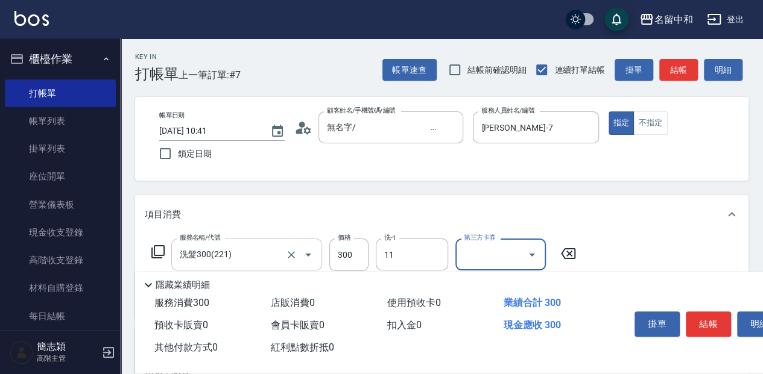
type input "家綸-11"
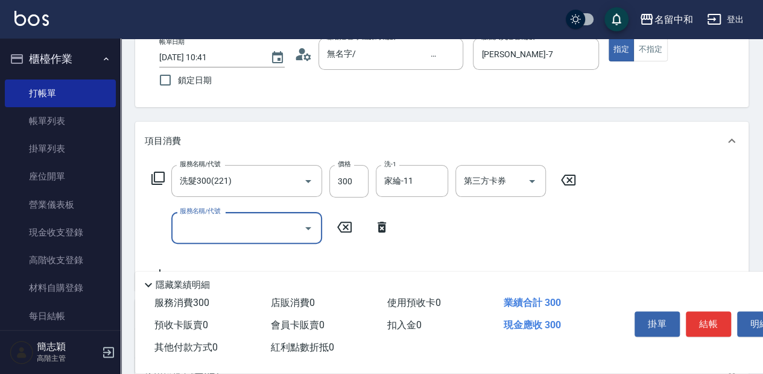
scroll to position [80, 0]
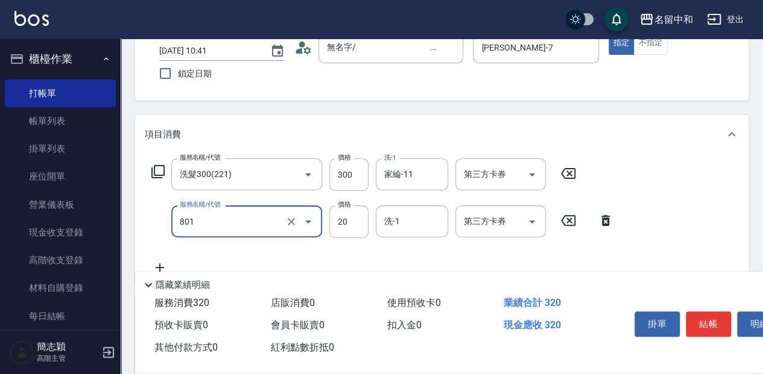
type input "潤絲20(801)"
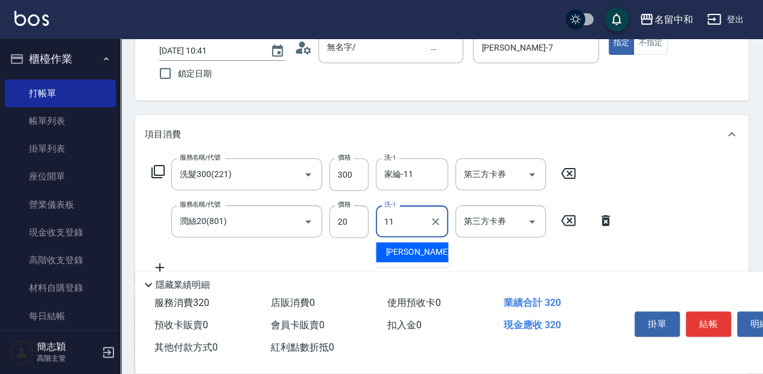
type input "家綸-11"
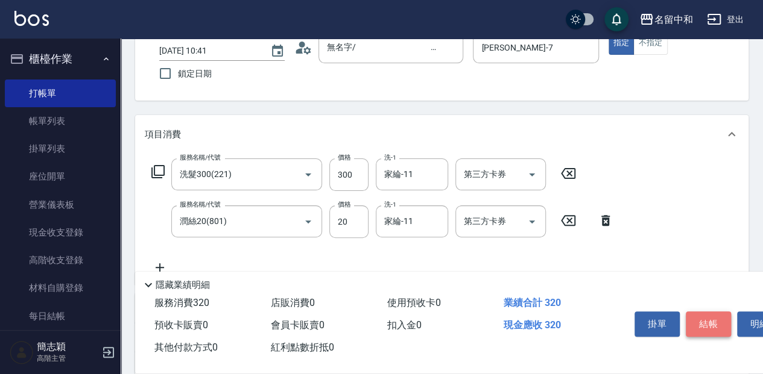
click at [711, 316] on button "結帳" at bounding box center [707, 324] width 45 height 25
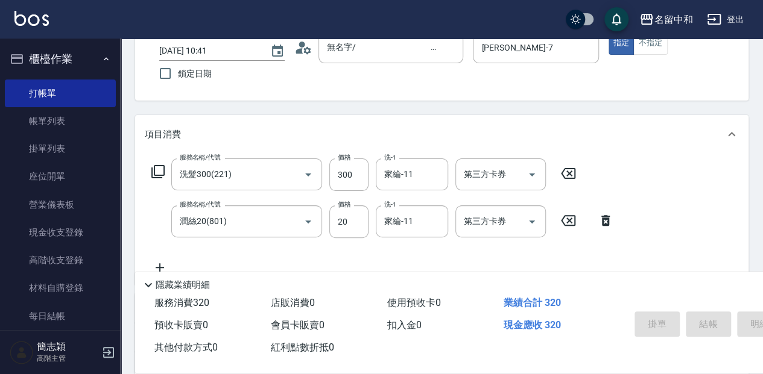
type input "[DATE] 11:26"
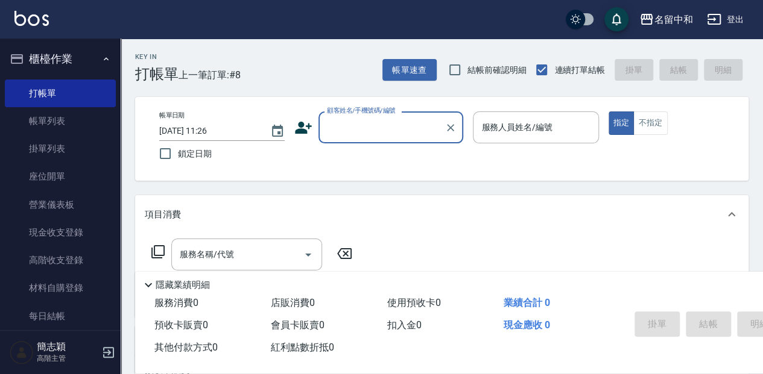
scroll to position [0, 0]
